Goal: Task Accomplishment & Management: Use online tool/utility

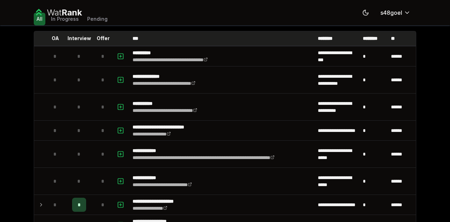
scroll to position [158, 0]
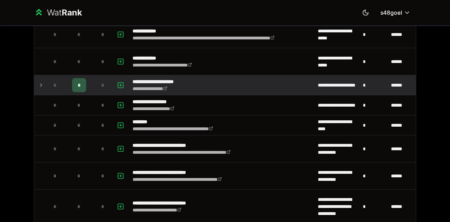
click at [78, 86] on span "*" at bounding box center [79, 85] width 3 height 7
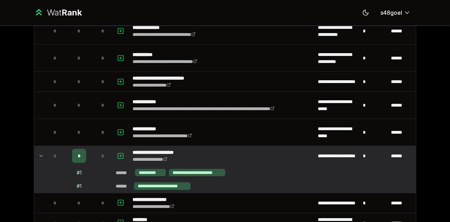
scroll to position [0, 0]
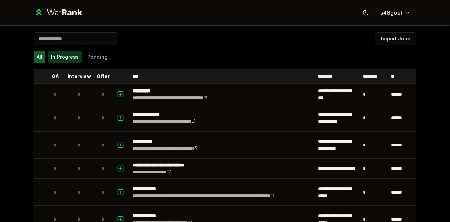
click at [67, 60] on button "In Progress" at bounding box center [64, 57] width 33 height 13
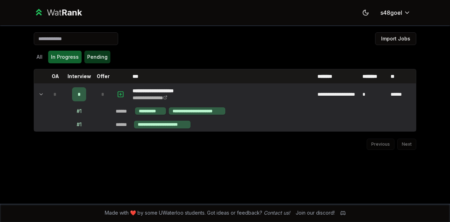
click at [91, 57] on button "Pending" at bounding box center [97, 57] width 26 height 13
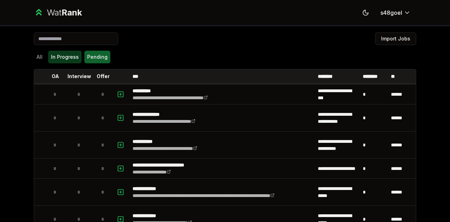
click at [49, 55] on button "In Progress" at bounding box center [64, 57] width 33 height 13
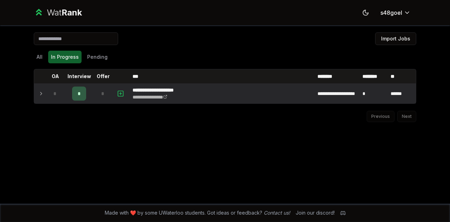
click at [45, 89] on td "*" at bounding box center [55, 94] width 20 height 20
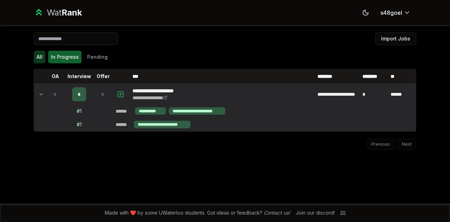
click at [43, 53] on button "All" at bounding box center [40, 57] width 12 height 13
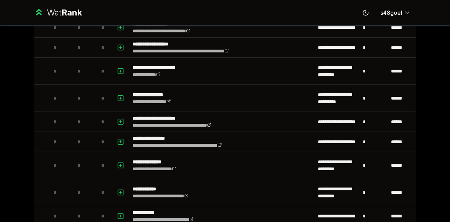
scroll to position [337, 0]
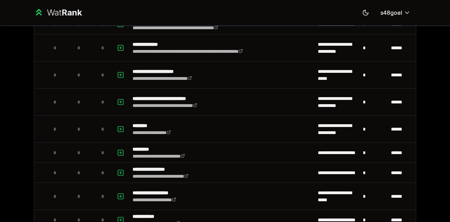
scroll to position [1001, 0]
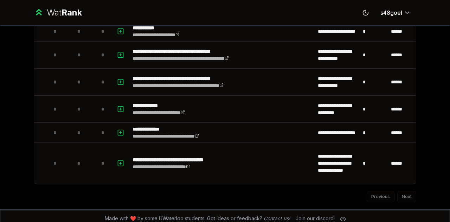
click at [17, 147] on div "**********" at bounding box center [225, 111] width 450 height 222
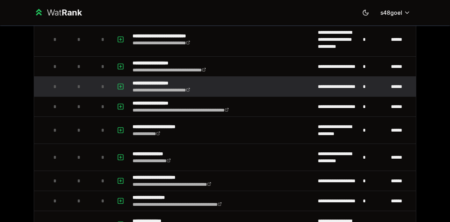
scroll to position [0, 0]
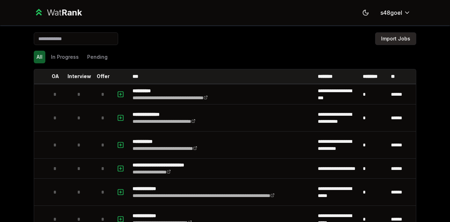
click at [393, 38] on button "Import Jobs" at bounding box center [395, 38] width 41 height 13
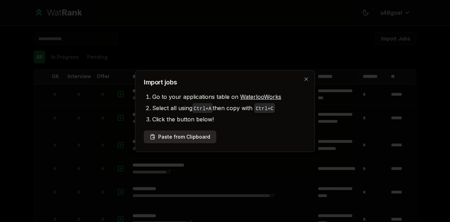
click at [177, 135] on button "Paste from Clipboard" at bounding box center [180, 136] width 72 height 13
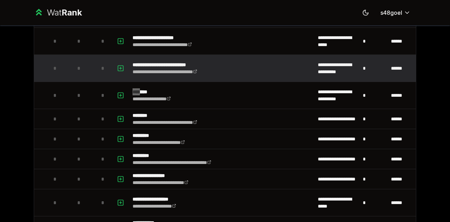
scroll to position [894, 0]
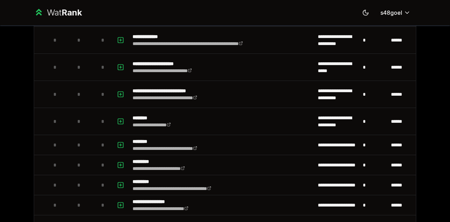
click at [0, 121] on div "**********" at bounding box center [225, 111] width 450 height 222
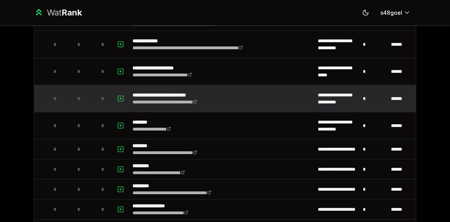
scroll to position [890, 0]
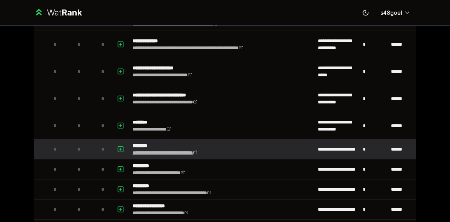
click at [197, 151] on icon at bounding box center [195, 152] width 3 height 3
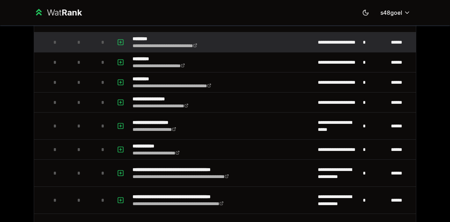
scroll to position [1022, 0]
